Goal: Use online tool/utility

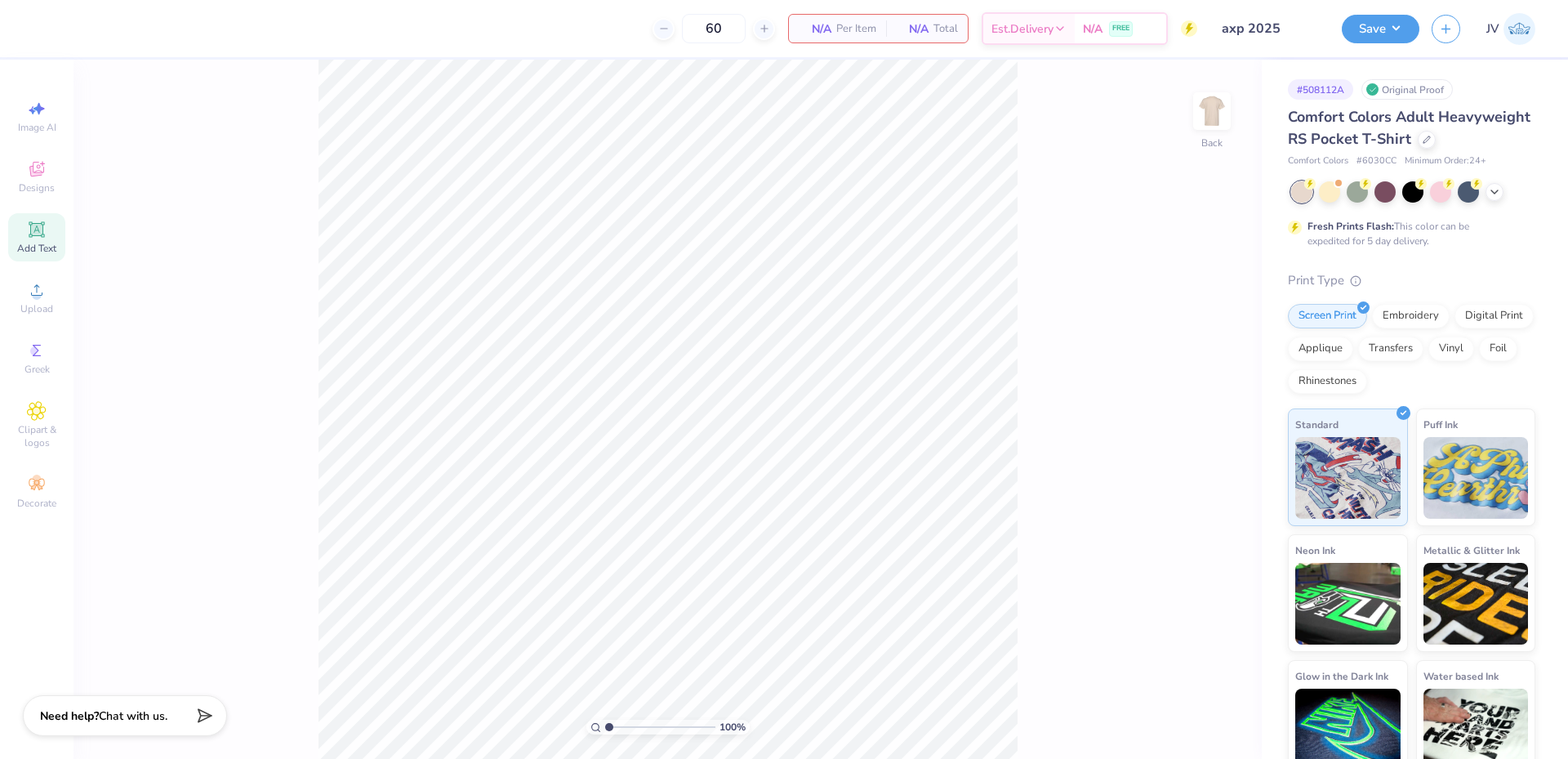
click at [31, 237] on icon at bounding box center [37, 230] width 20 height 20
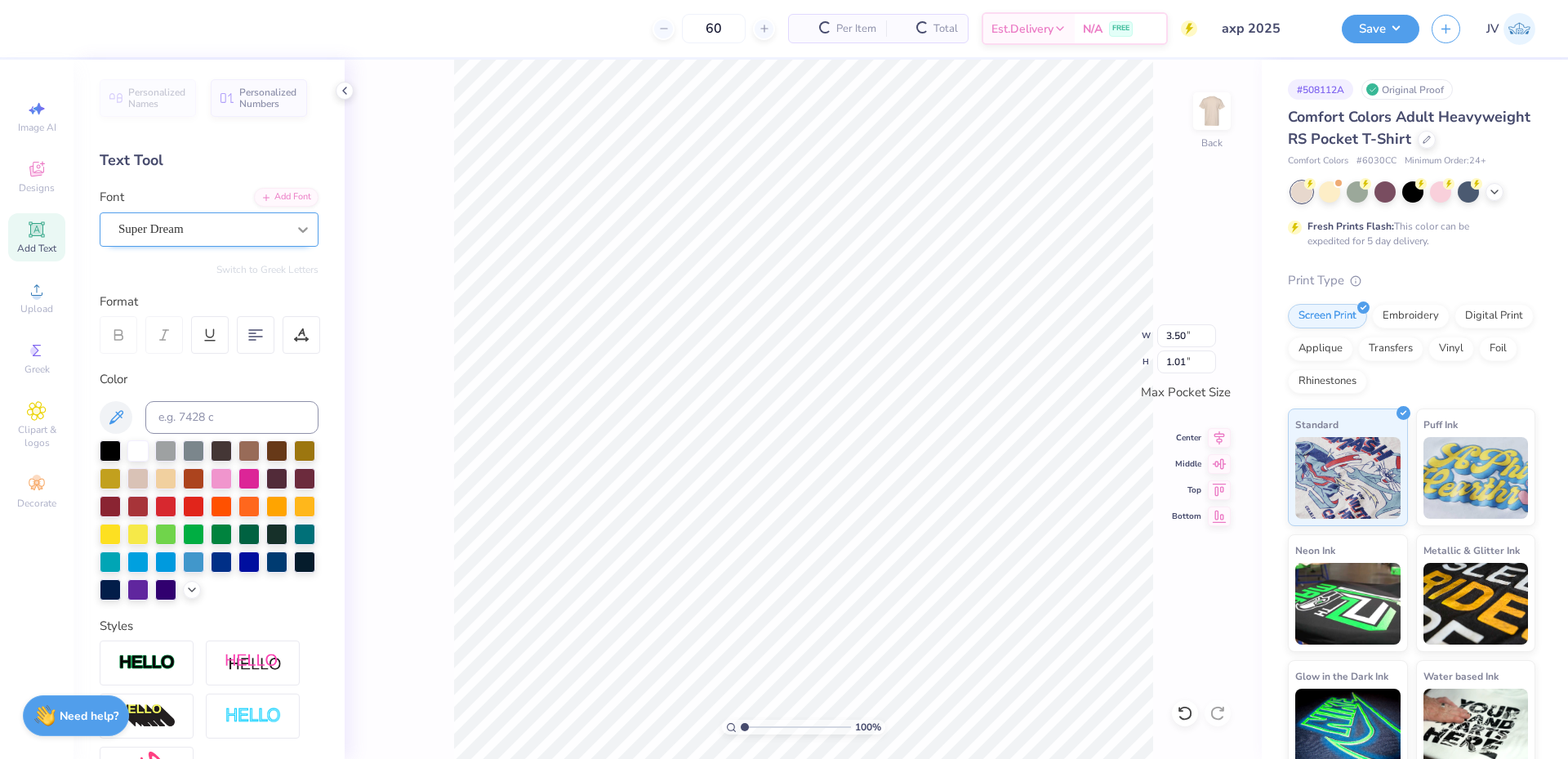
click at [295, 224] on icon at bounding box center [303, 229] width 16 height 16
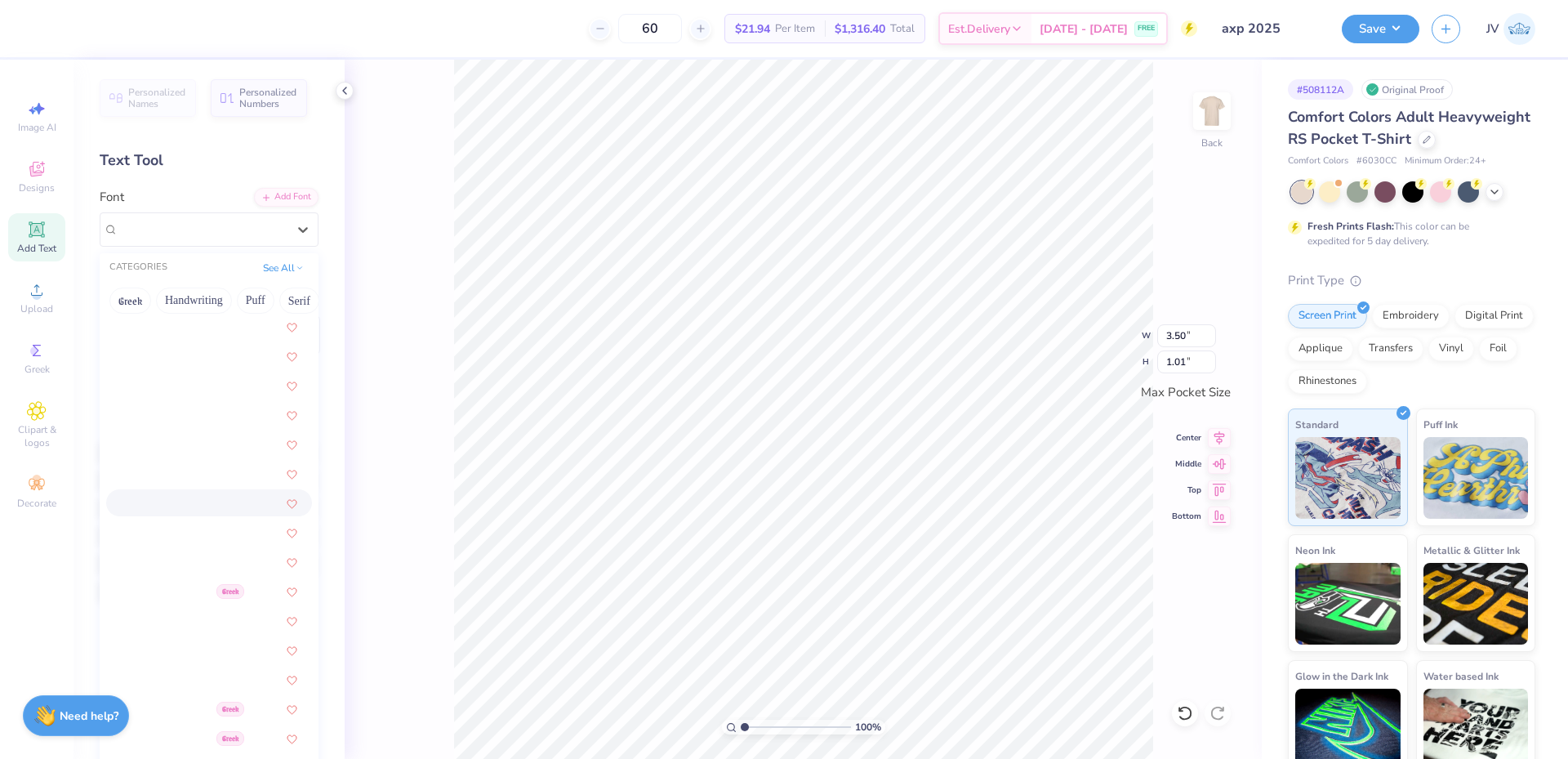
scroll to position [1907, 0]
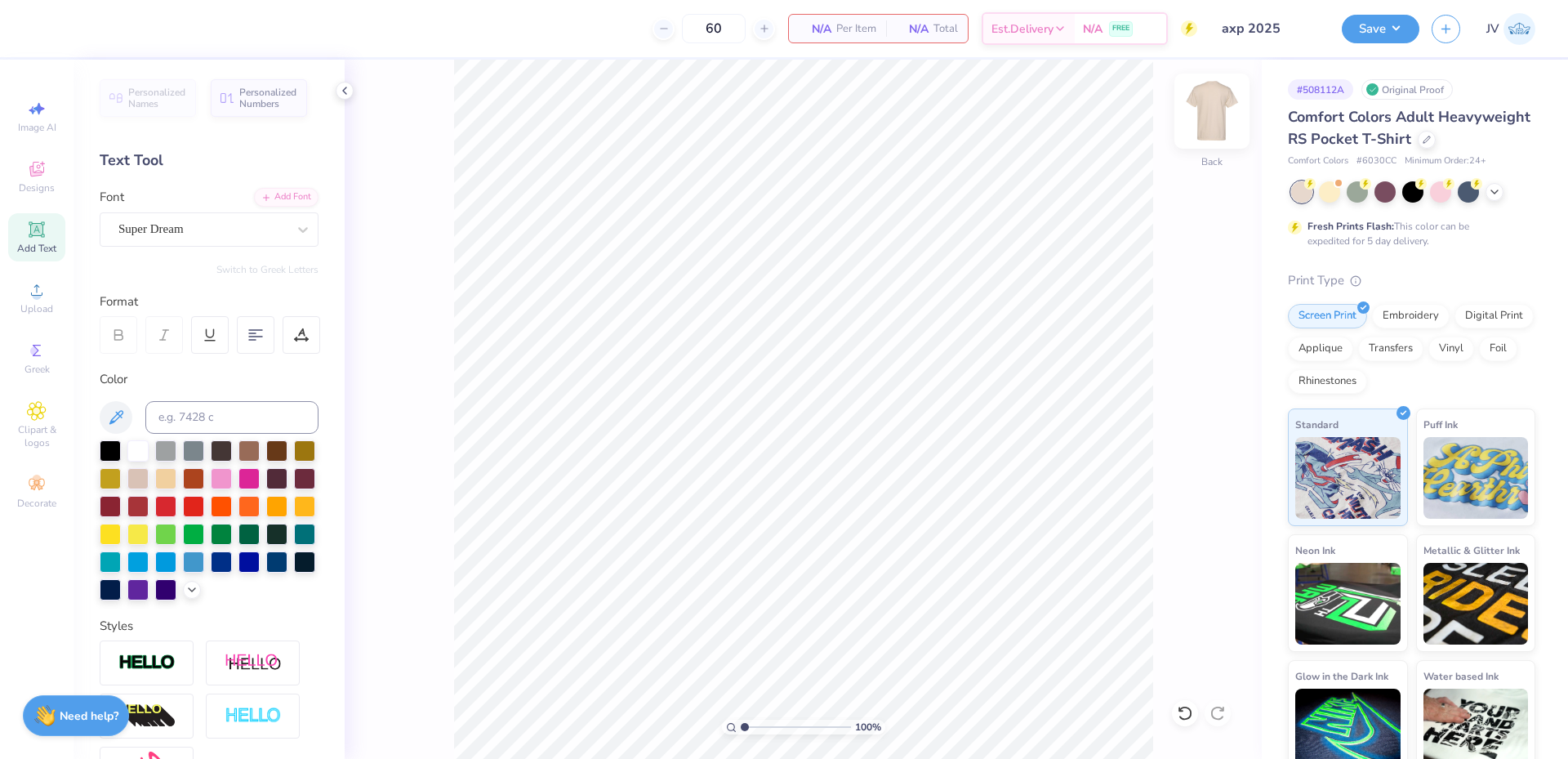
click at [1225, 116] on img at bounding box center [1212, 111] width 65 height 66
click at [35, 305] on span "Upload" at bounding box center [36, 309] width 33 height 13
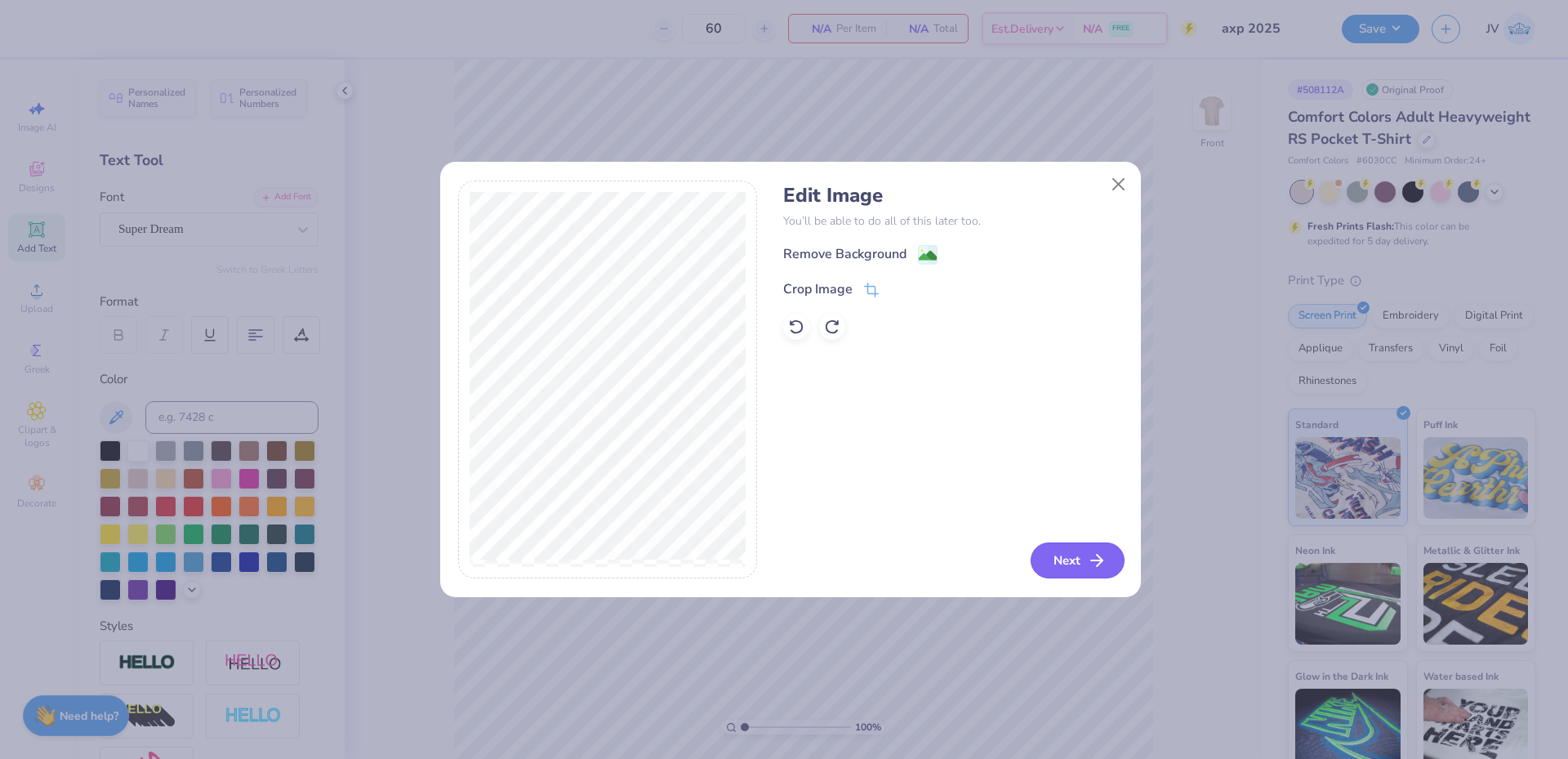
click at [1073, 556] on button "Next" at bounding box center [1077, 561] width 94 height 36
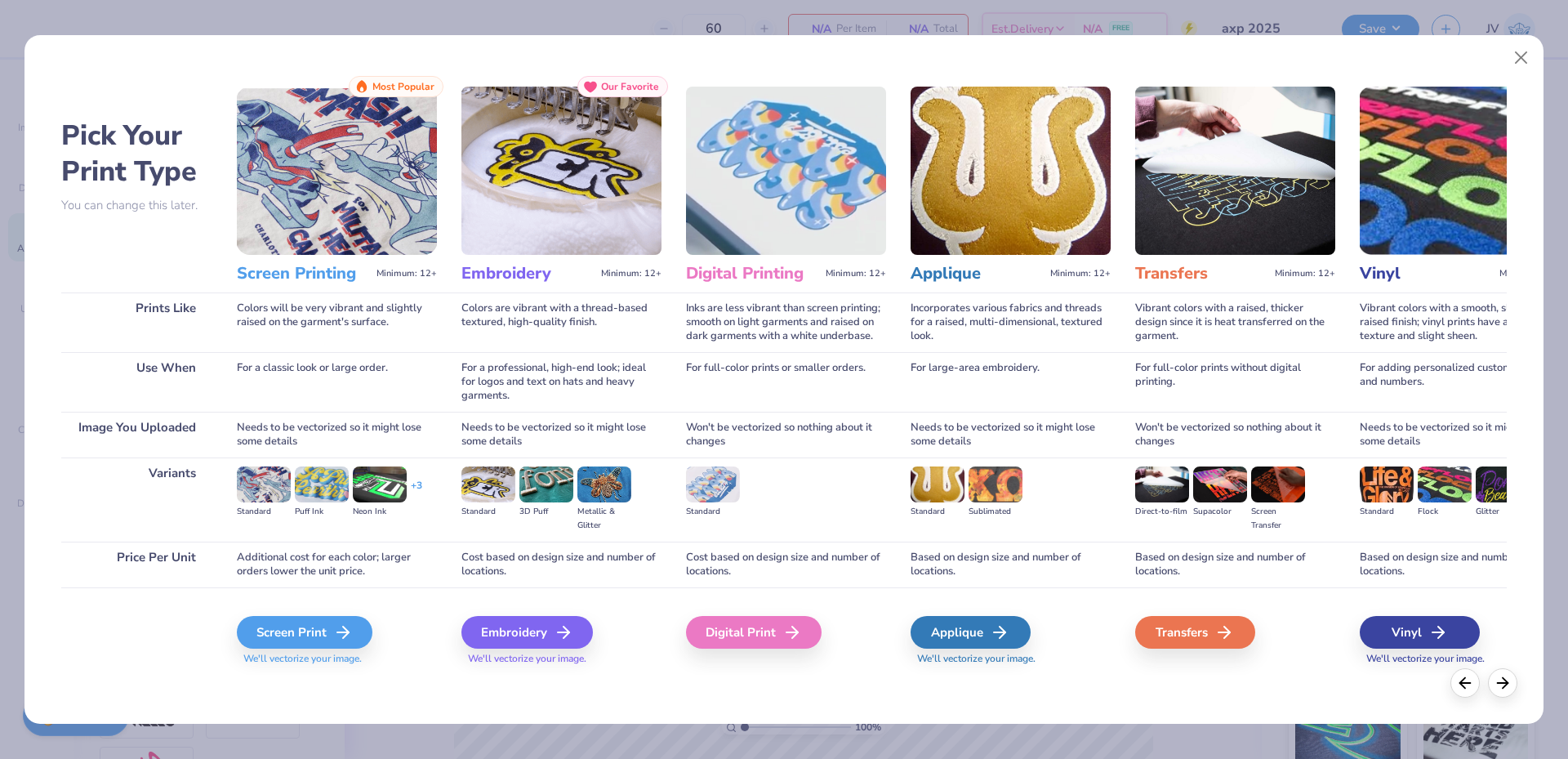
click at [730, 192] on img at bounding box center [786, 170] width 200 height 168
click at [722, 633] on div "Digital Print" at bounding box center [756, 632] width 136 height 33
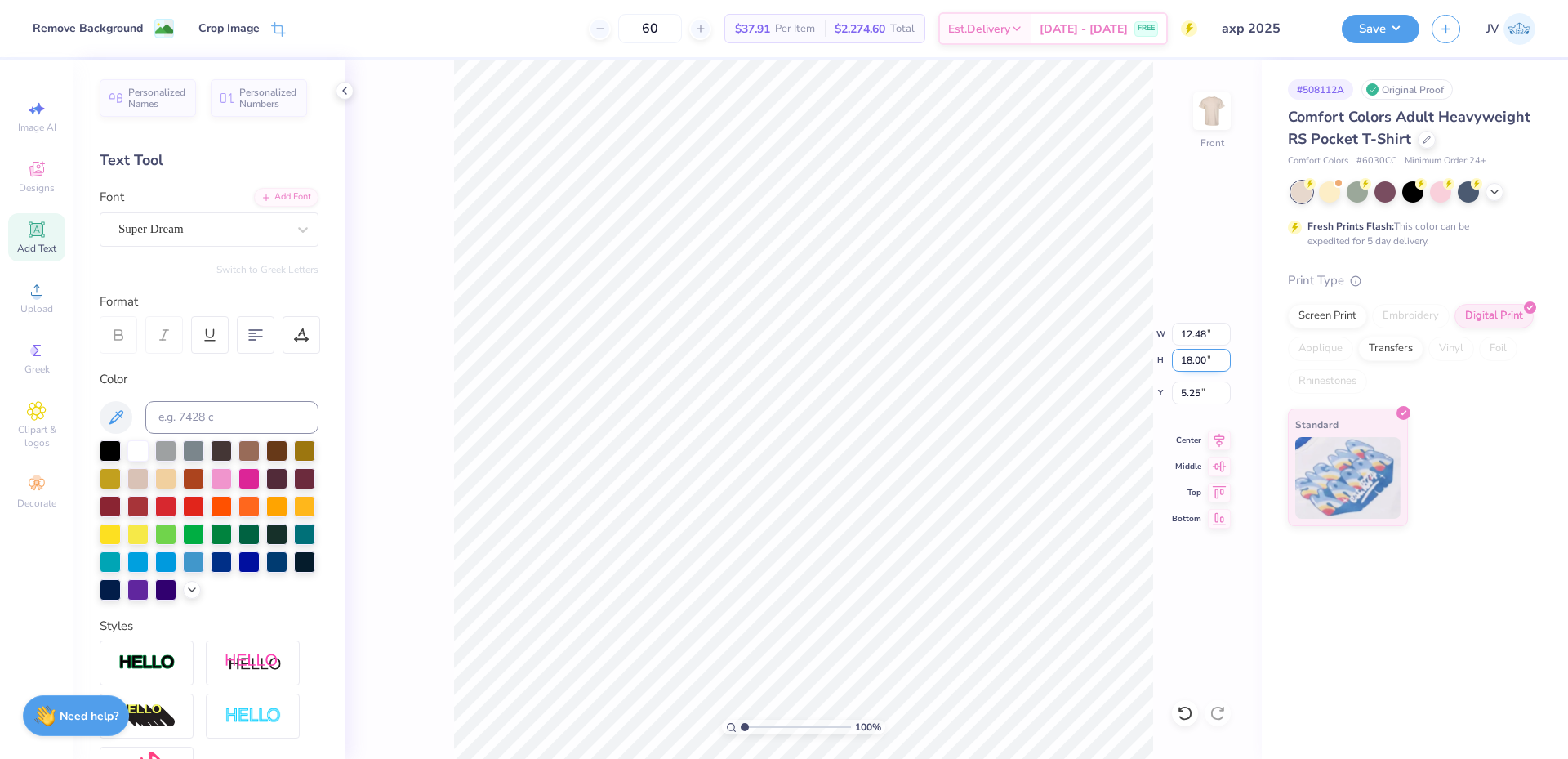
click at [1199, 356] on input "18.00" at bounding box center [1201, 359] width 59 height 23
click at [1189, 389] on input "5.25" at bounding box center [1201, 392] width 59 height 23
type input "3.00"
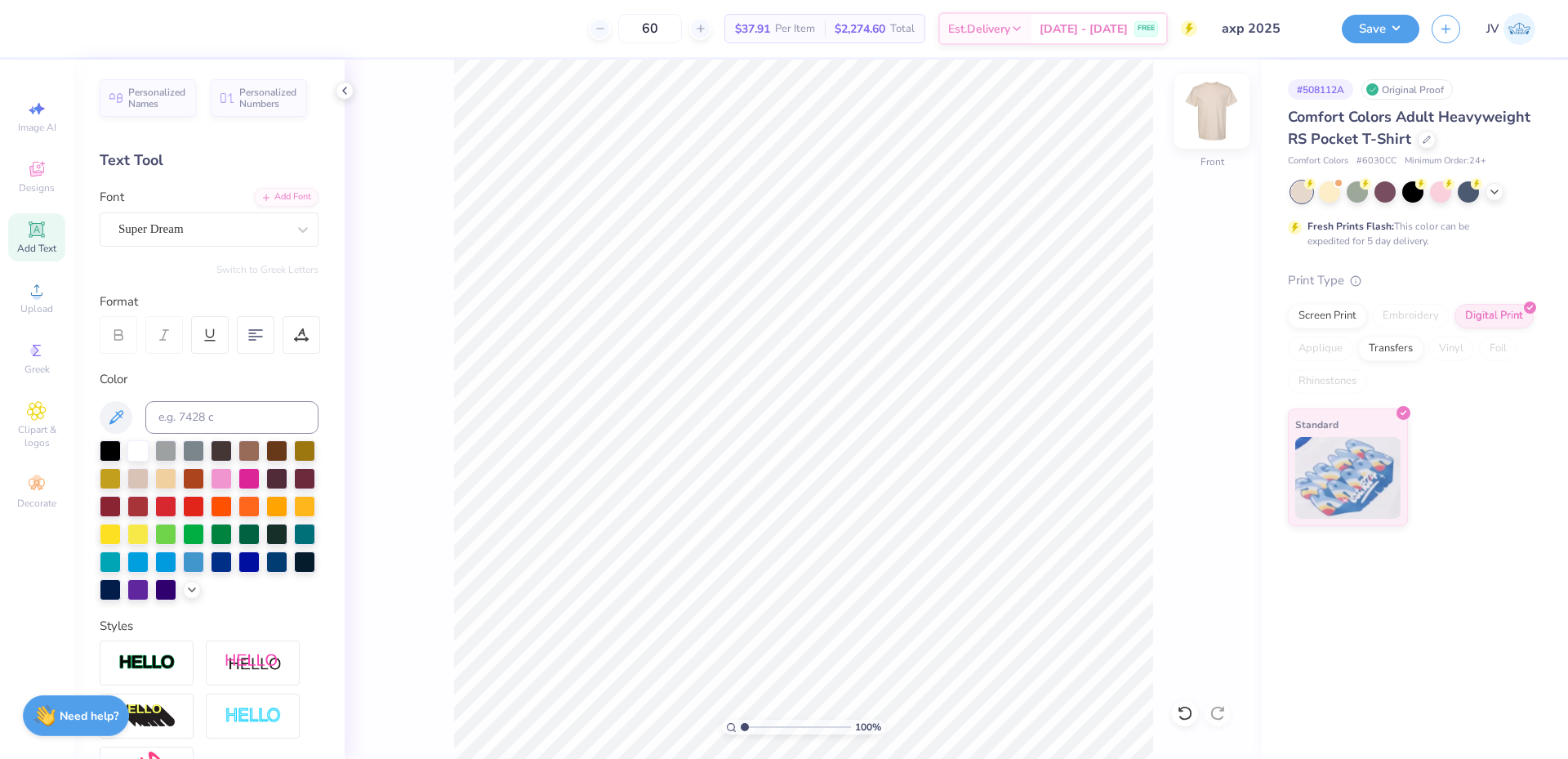
click at [1205, 128] on img at bounding box center [1212, 111] width 65 height 66
click at [41, 290] on icon at bounding box center [37, 290] width 20 height 20
click at [1184, 339] on input "3.43" at bounding box center [1186, 335] width 59 height 23
type input "3.50"
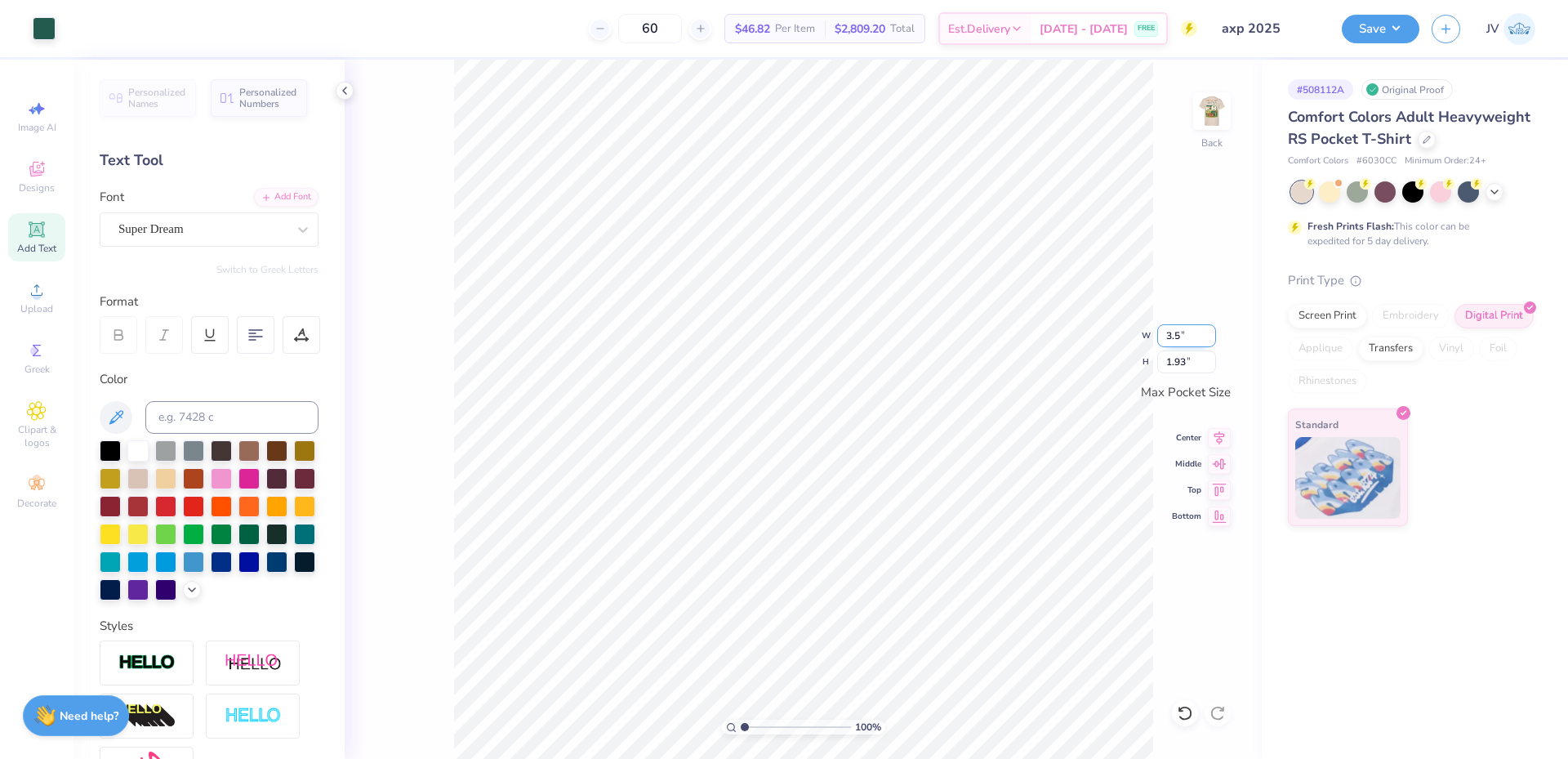
type input "1.96"
click at [1176, 363] on input "1.96" at bounding box center [1186, 361] width 59 height 23
click at [1205, 115] on img at bounding box center [1212, 111] width 65 height 66
click at [1215, 116] on img at bounding box center [1212, 111] width 65 height 66
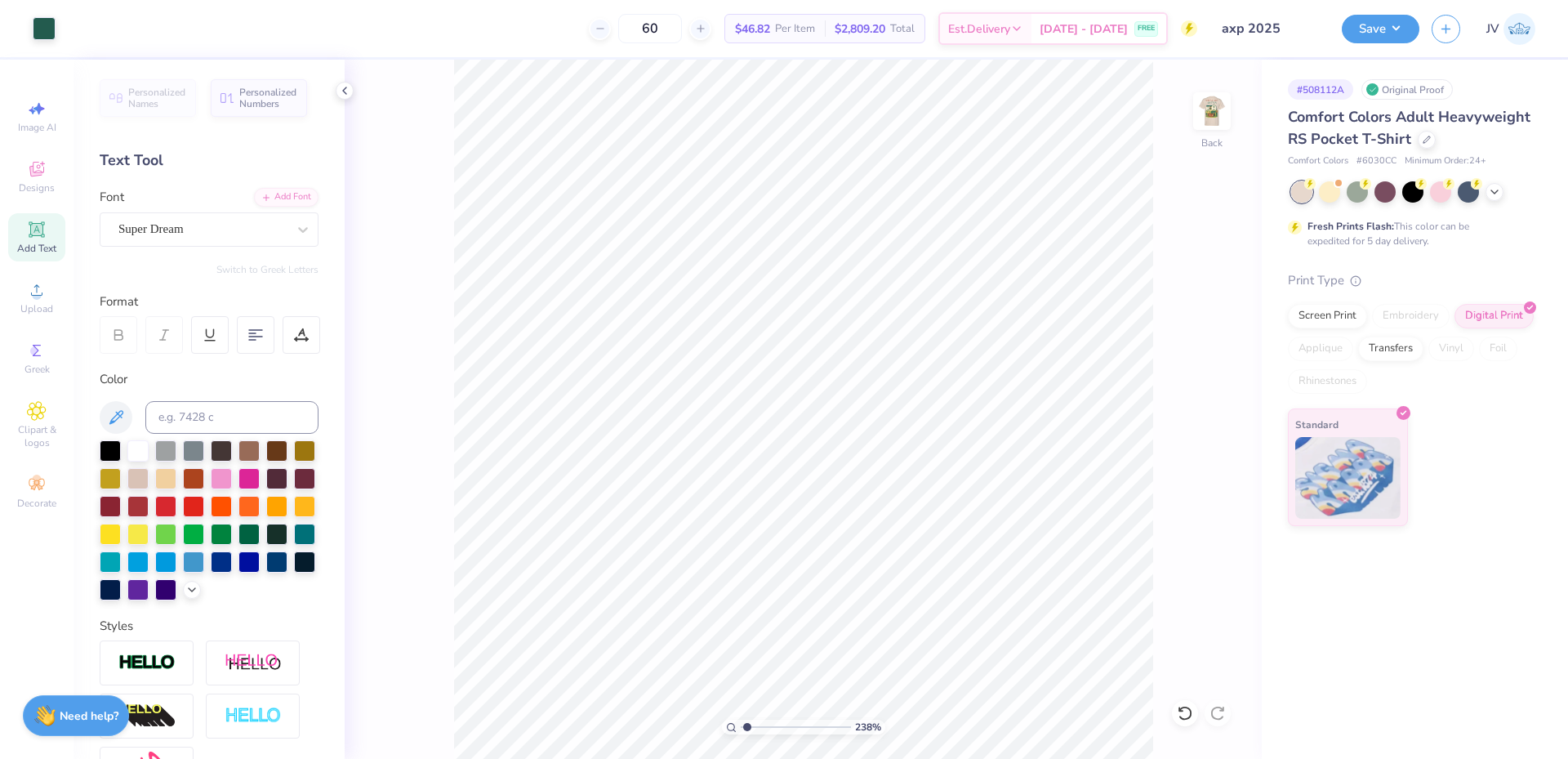
type input "1"
drag, startPoint x: 749, startPoint y: 727, endPoint x: 716, endPoint y: 724, distance: 33.1
click at [740, 724] on input "range" at bounding box center [795, 727] width 110 height 15
click at [1400, 32] on button "Save" at bounding box center [1380, 25] width 77 height 28
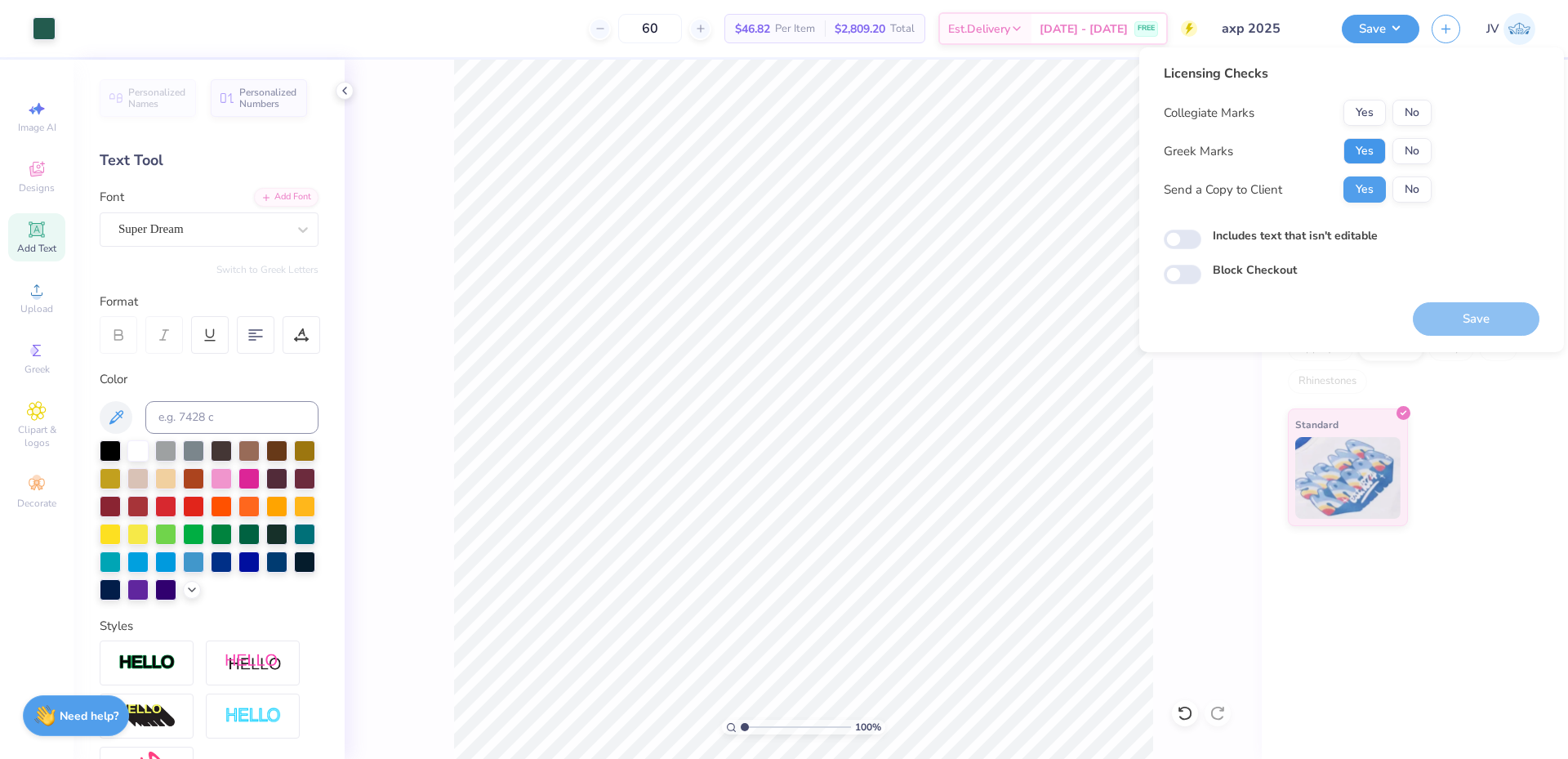
click at [1368, 148] on button "Yes" at bounding box center [1364, 151] width 43 height 26
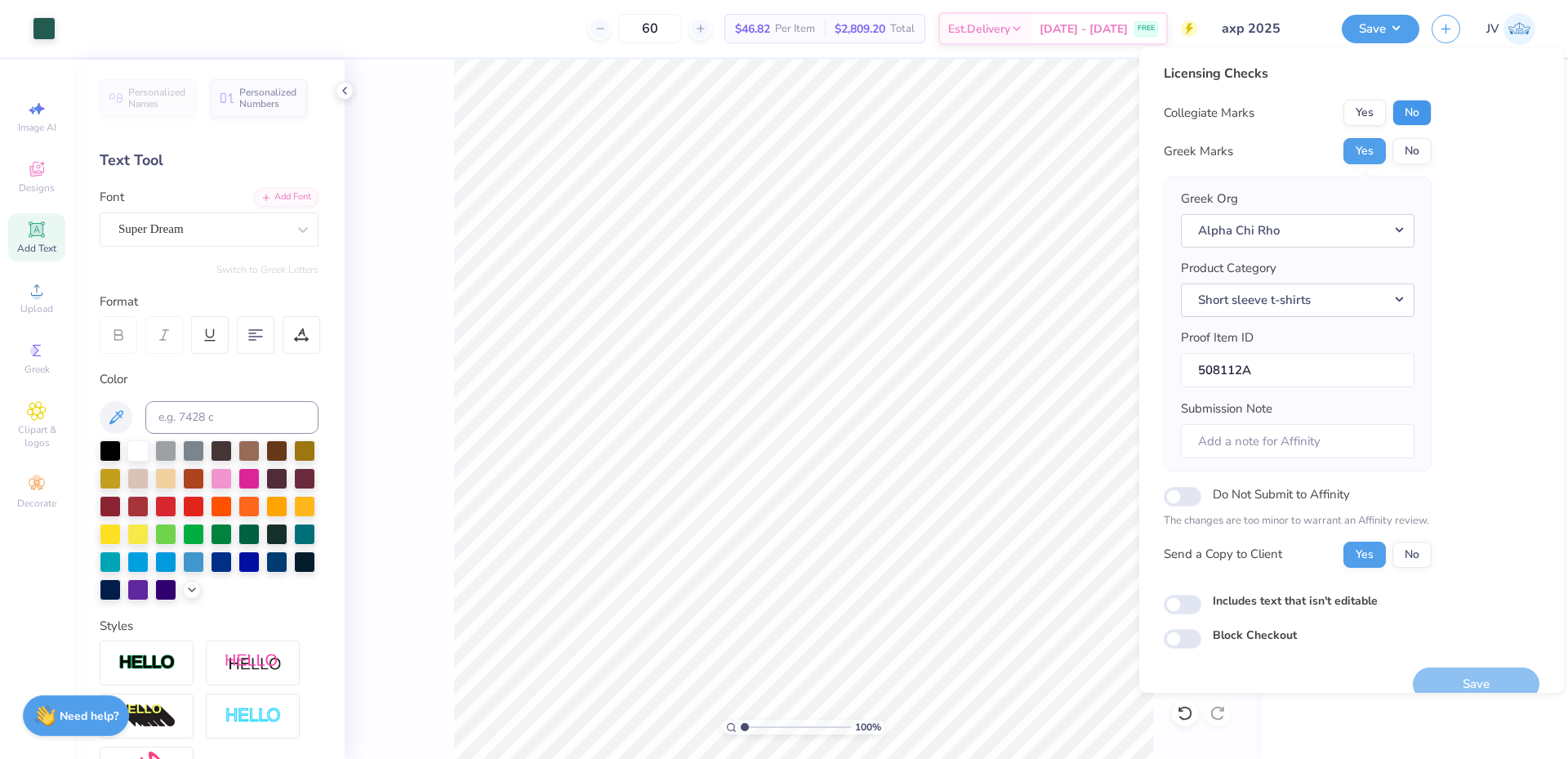
click at [1413, 113] on button "No" at bounding box center [1412, 113] width 39 height 26
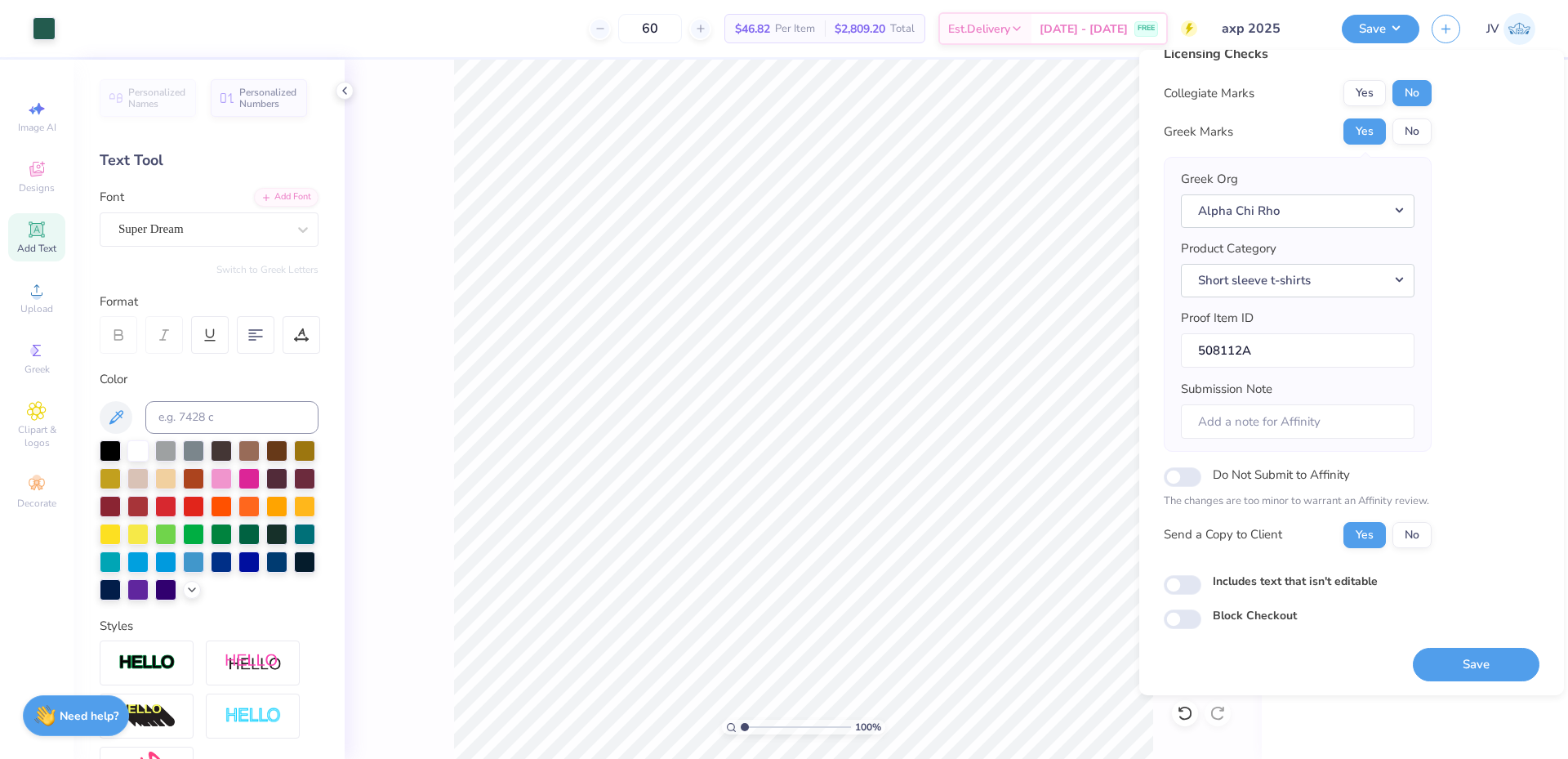
scroll to position [24, 0]
click at [1432, 647] on button "Save" at bounding box center [1475, 663] width 126 height 34
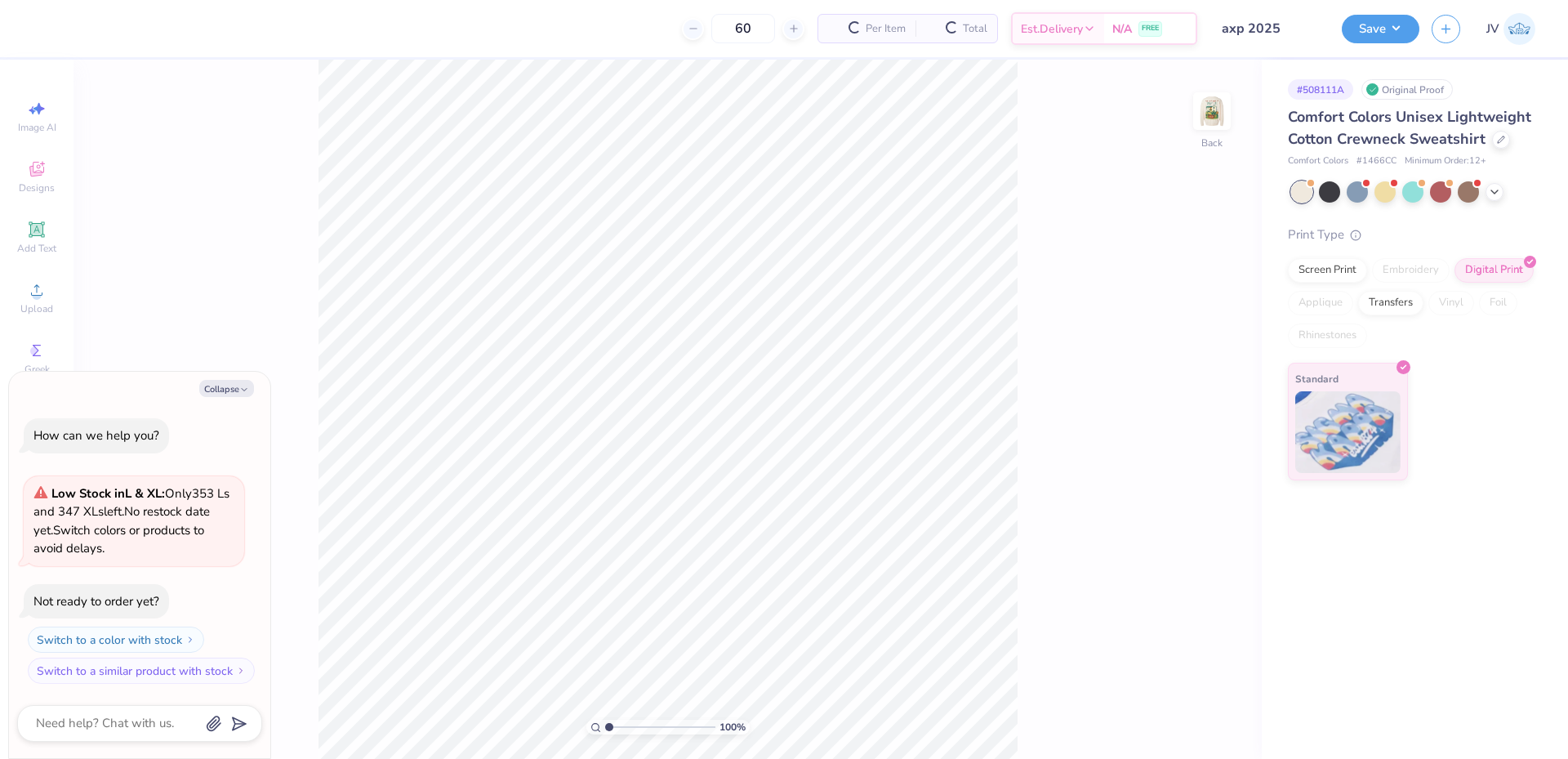
type textarea "x"
